Goal: Information Seeking & Learning: Find specific page/section

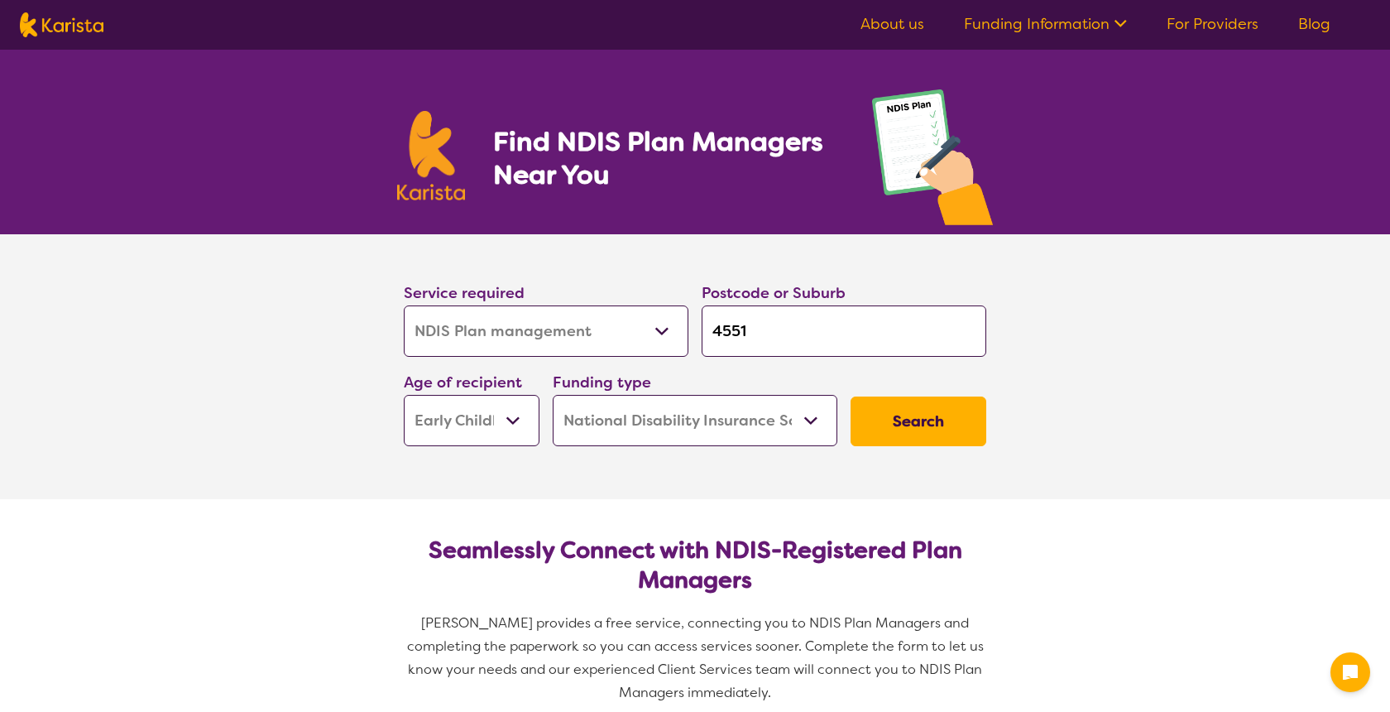
select select "NDIS Plan management"
select select "EC"
select select "NDIS"
select select "NDIS Plan management"
select select "EC"
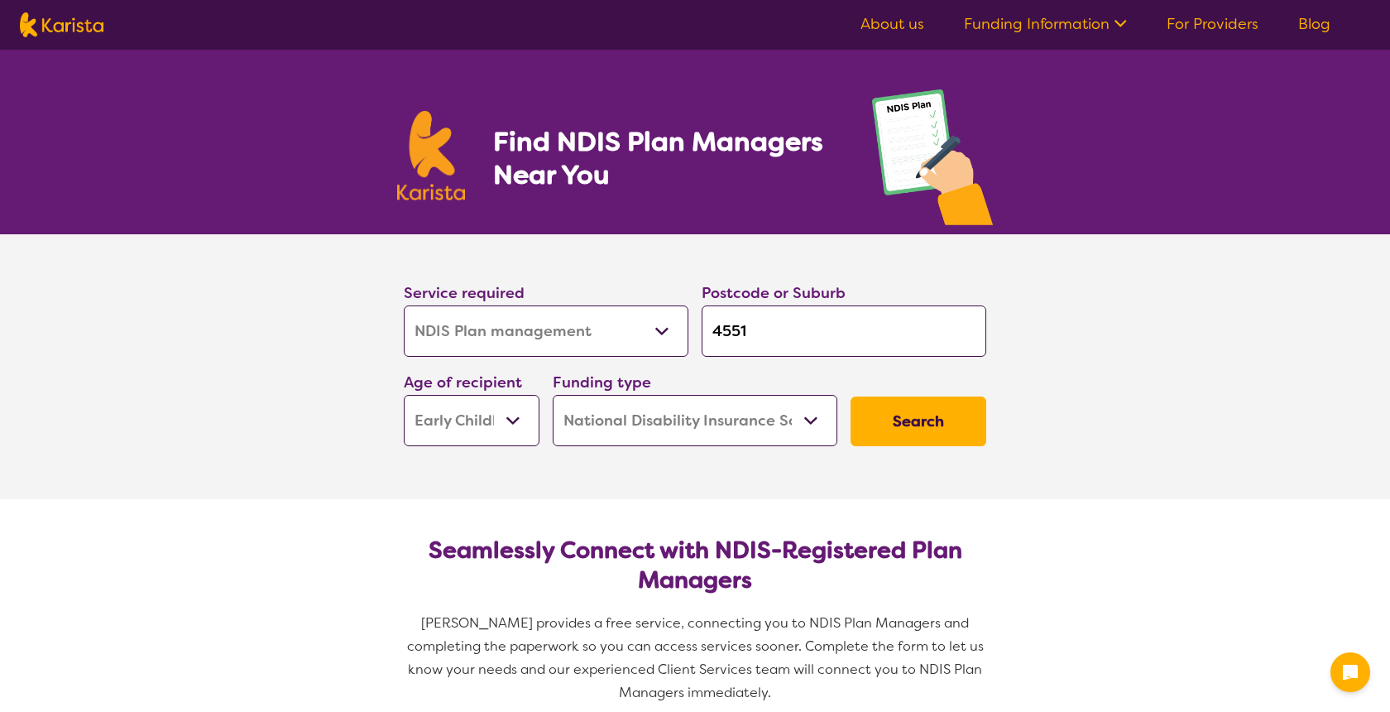
select select "NDIS"
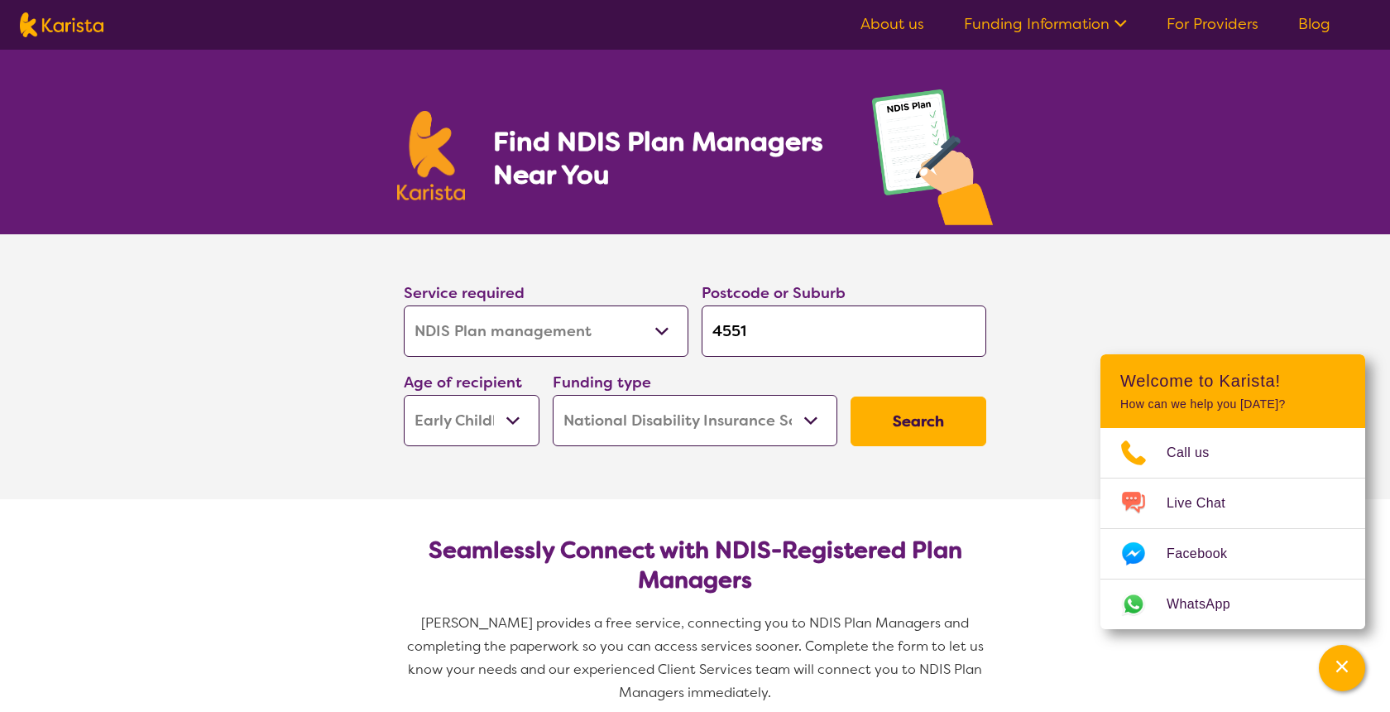
drag, startPoint x: 744, startPoint y: 334, endPoint x: 644, endPoint y: 334, distance: 100.1
click at [644, 334] on div "Service required Allied Health Assistant Assessment ([MEDICAL_DATA] or [MEDICAL…" at bounding box center [695, 363] width 596 height 179
type input "5"
type input "50"
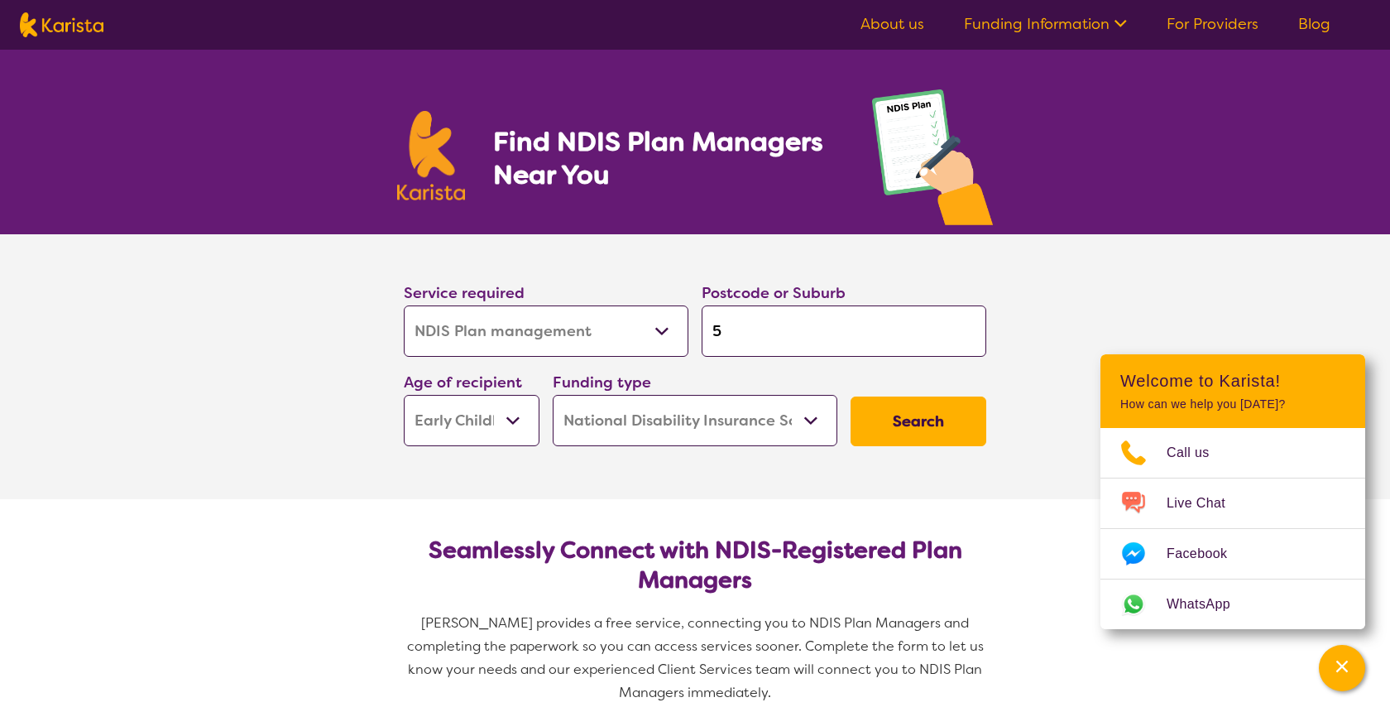
type input "50"
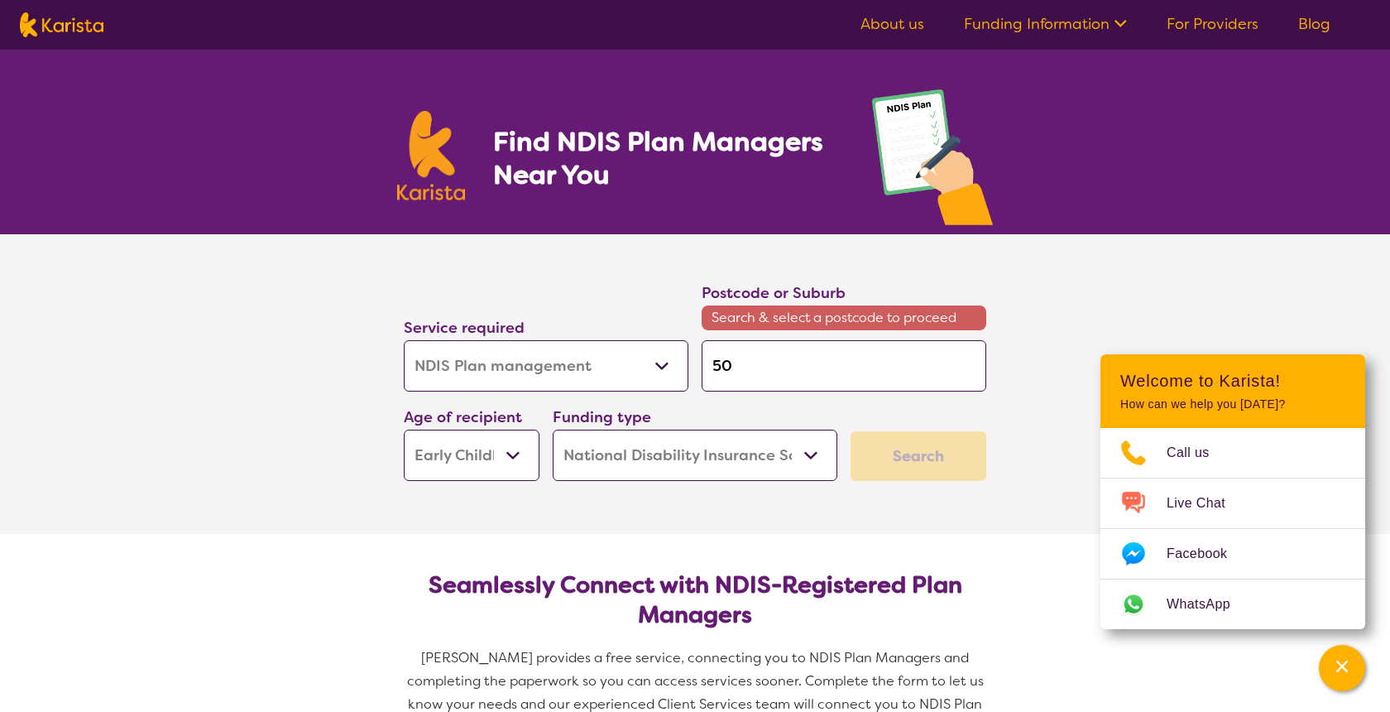
type input "500"
type input "5000"
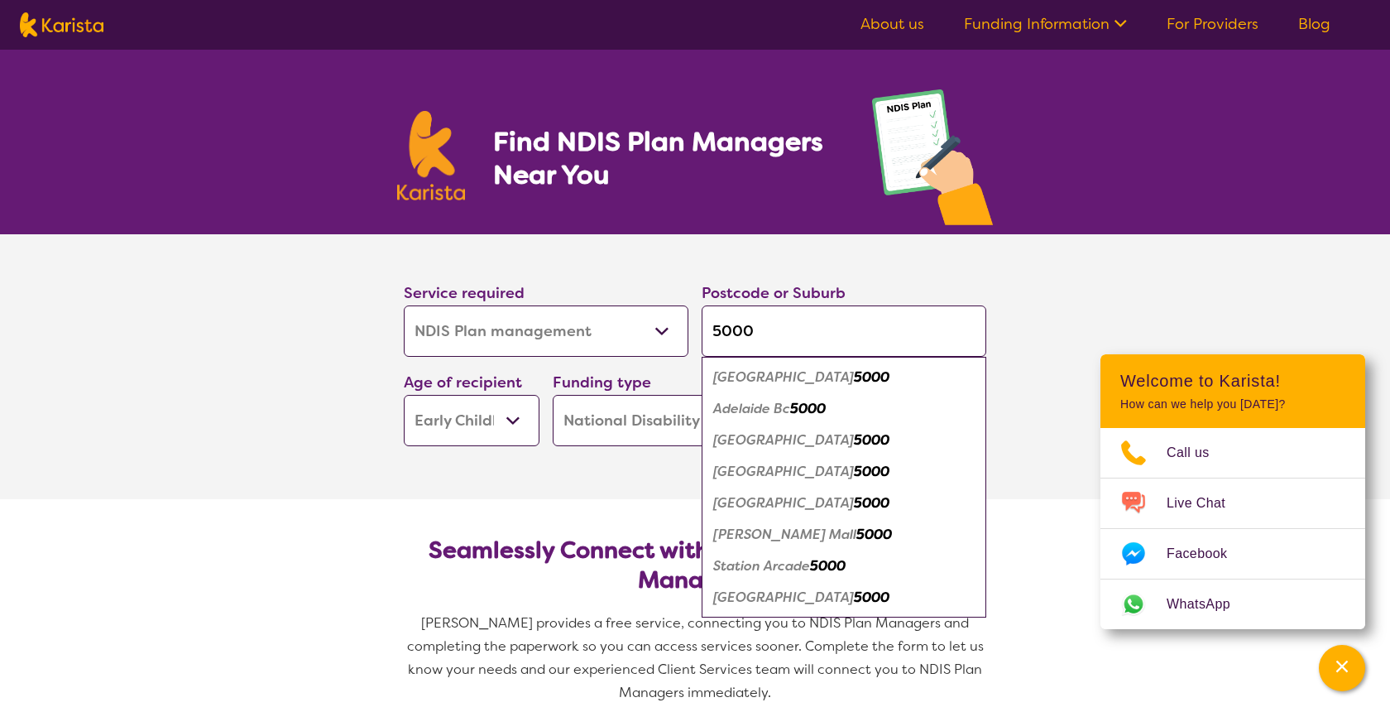
type input "5000"
click at [749, 377] on em "[GEOGRAPHIC_DATA]" at bounding box center [783, 376] width 141 height 17
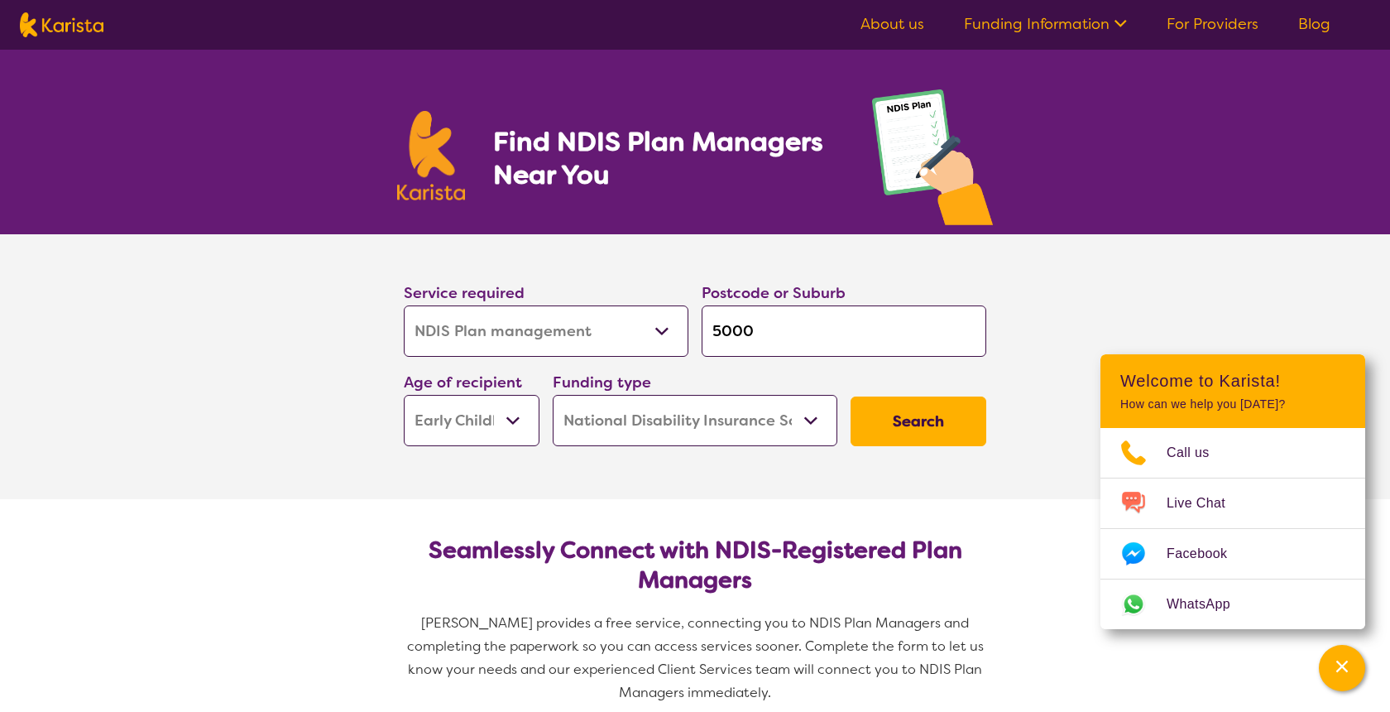
click at [938, 442] on button "Search" at bounding box center [919, 421] width 136 height 50
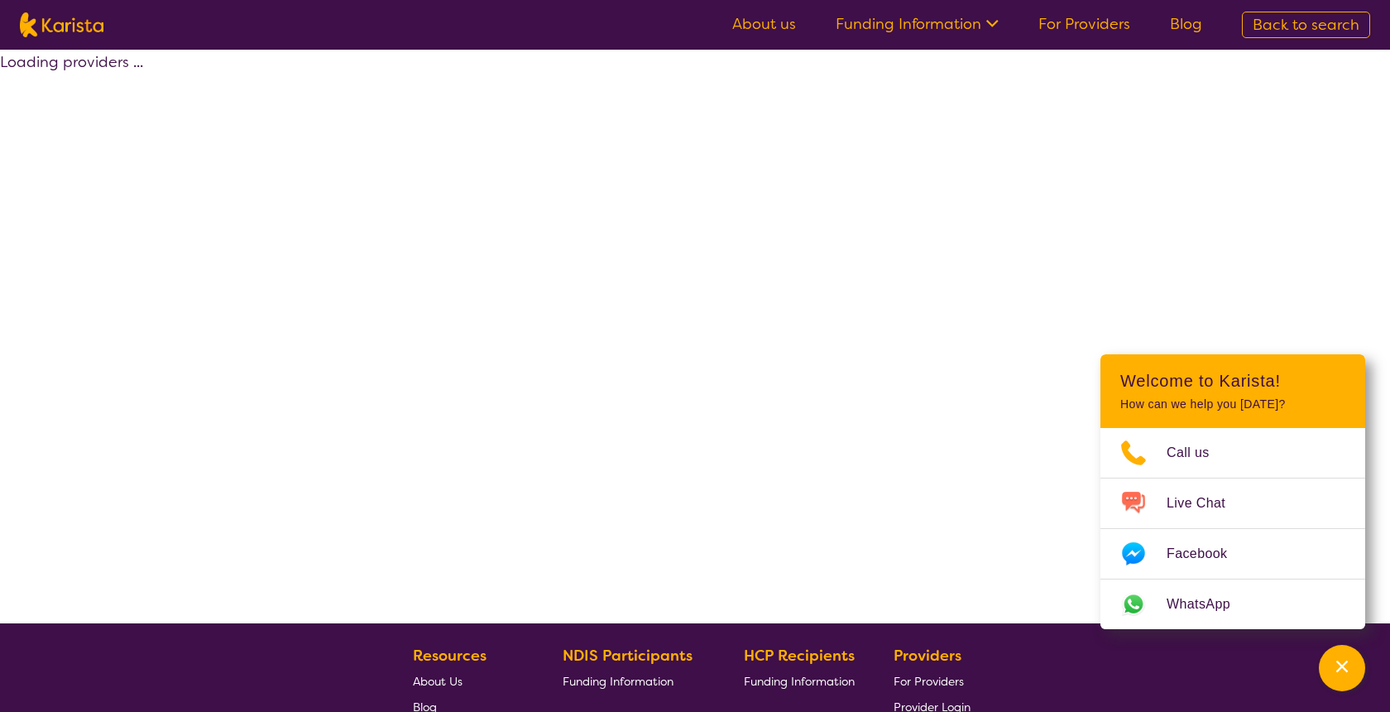
select select "by_score"
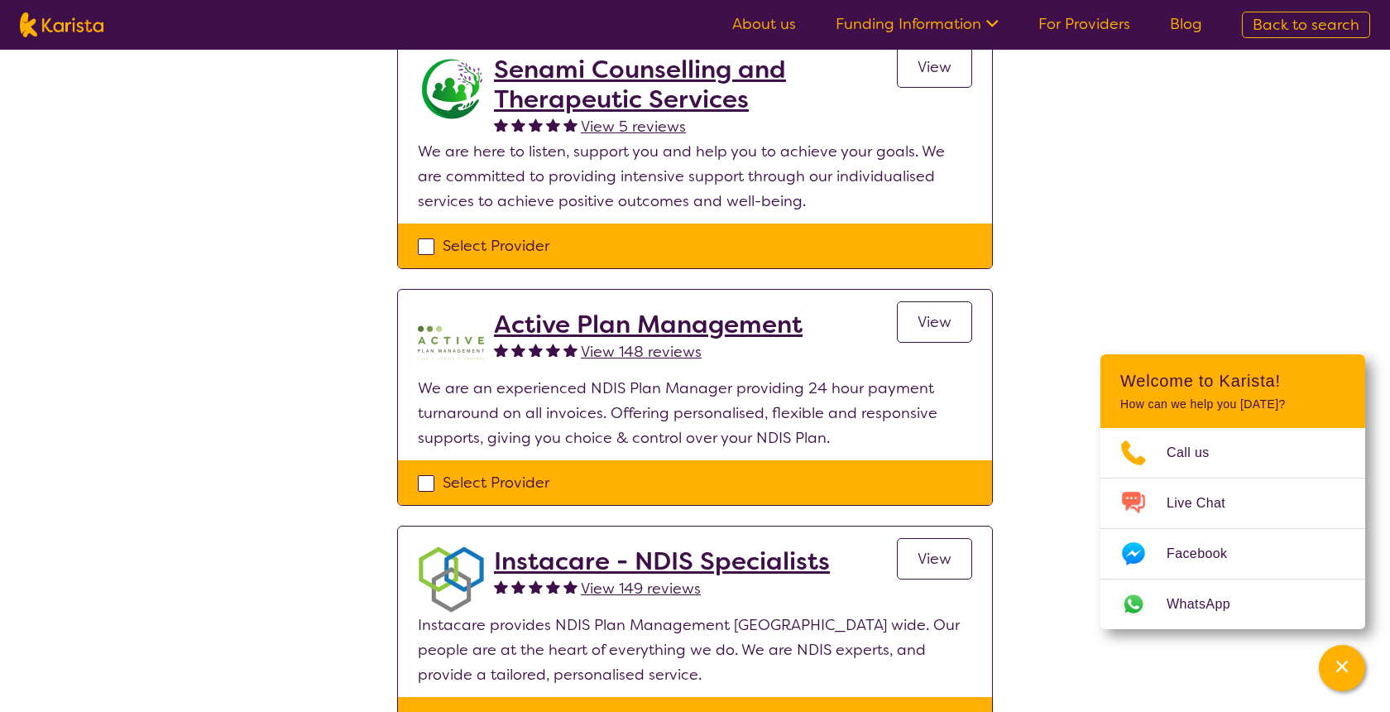
scroll to position [411, 0]
